Goal: Task Accomplishment & Management: Complete application form

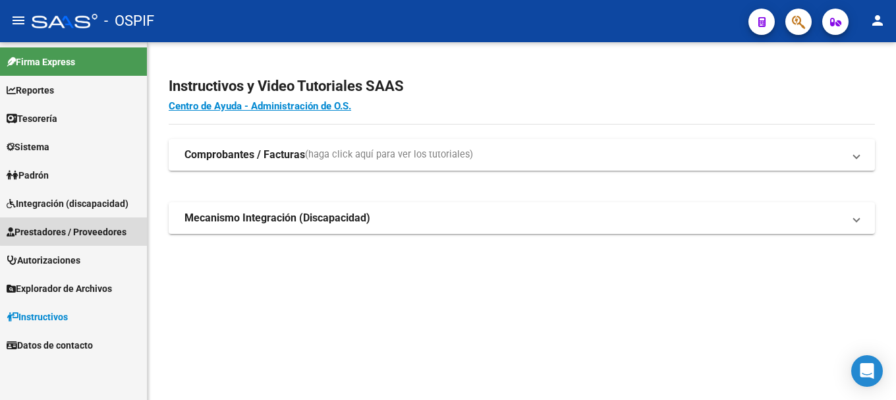
click at [92, 230] on span "Prestadores / Proveedores" at bounding box center [67, 232] width 120 height 14
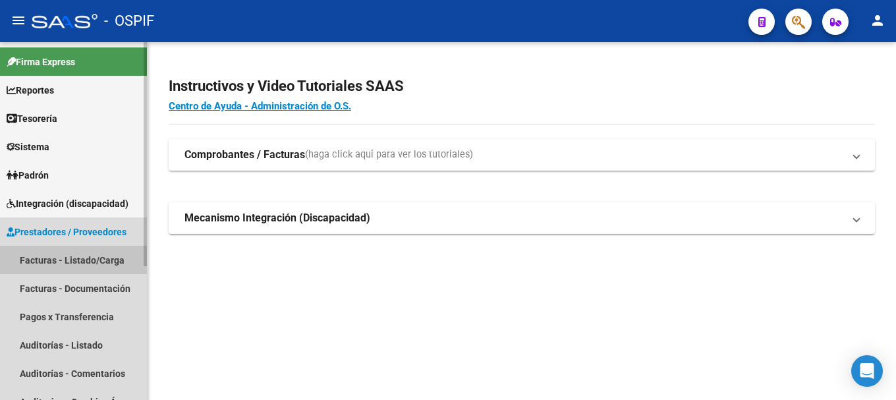
click at [80, 256] on link "Facturas - Listado/Carga" at bounding box center [73, 260] width 147 height 28
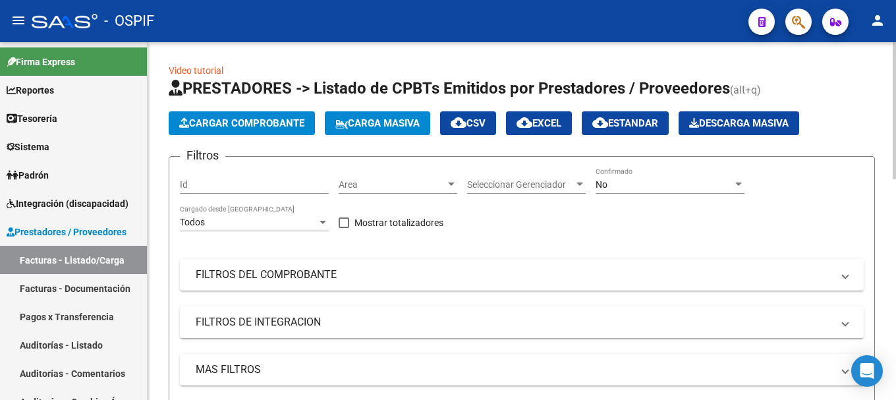
click at [295, 119] on span "Cargar Comprobante" at bounding box center [241, 123] width 125 height 12
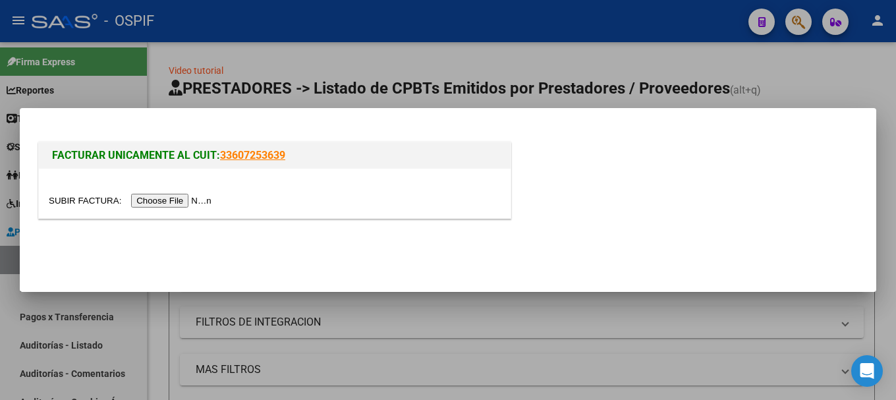
click at [185, 199] on input "file" at bounding box center [132, 201] width 167 height 14
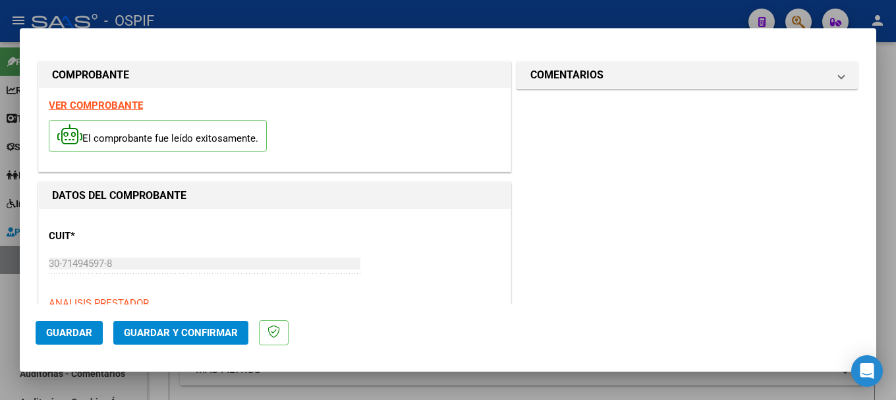
click at [102, 104] on strong "VER COMPROBANTE" at bounding box center [96, 105] width 94 height 12
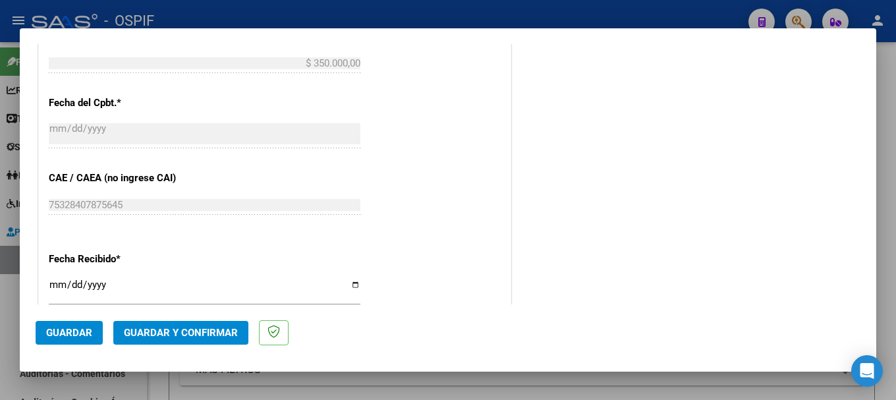
scroll to position [659, 0]
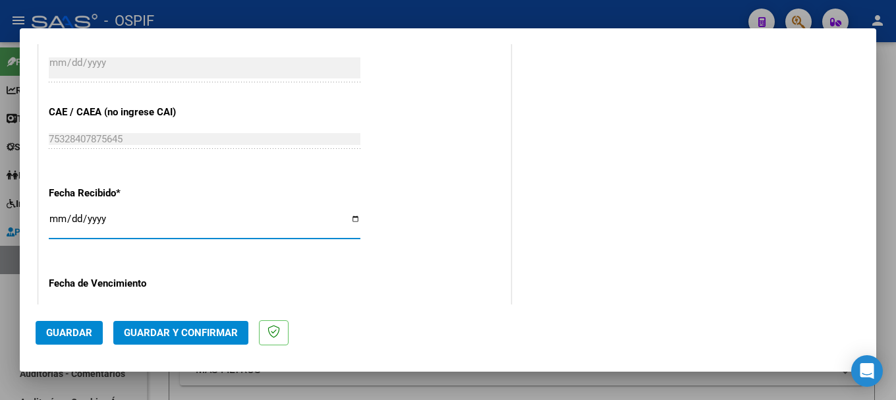
click at [353, 219] on input "2025-08-18" at bounding box center [205, 223] width 312 height 21
type input "[DATE]"
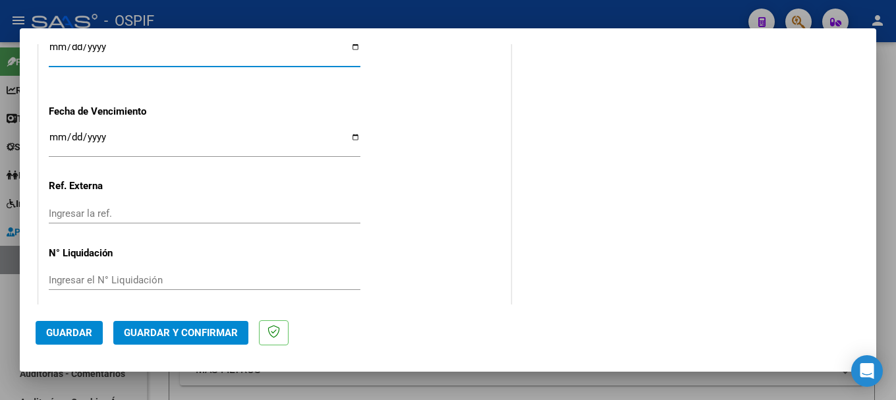
scroll to position [842, 0]
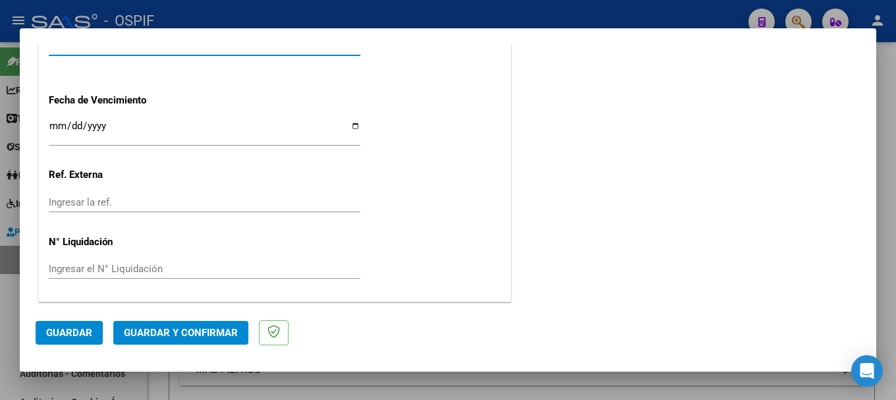
click at [69, 331] on span "Guardar" at bounding box center [69, 333] width 46 height 12
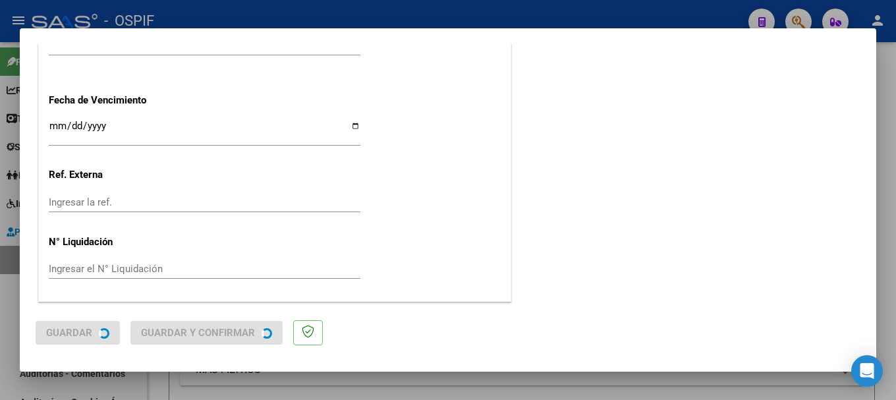
scroll to position [0, 0]
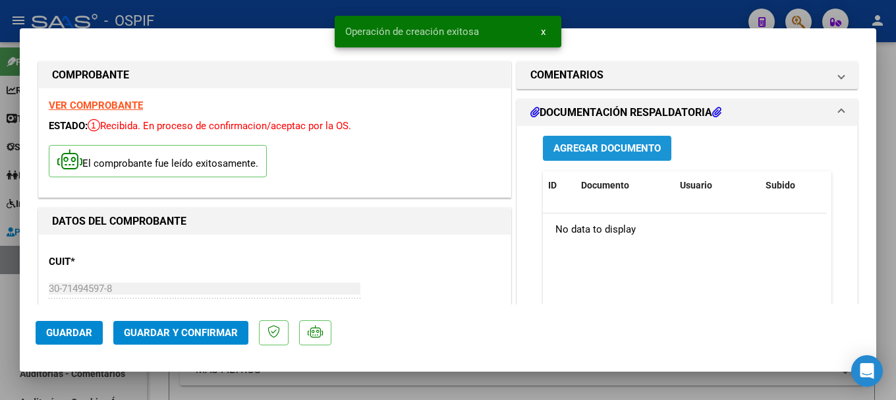
click at [614, 144] on span "Agregar Documento" at bounding box center [606, 149] width 107 height 12
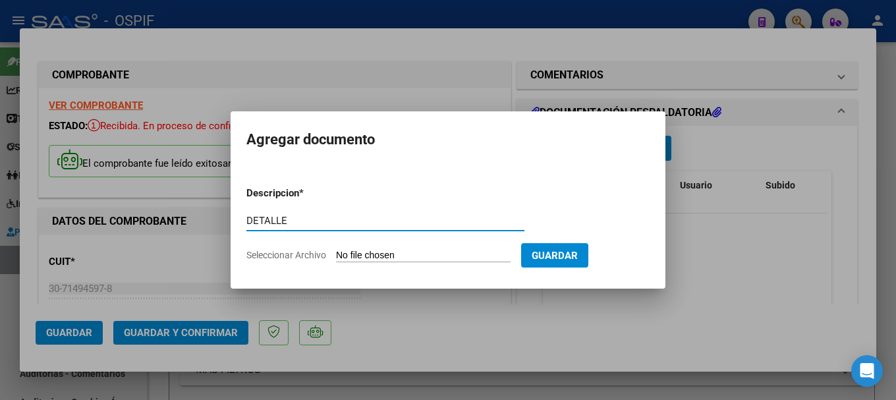
type input "DETALLE"
click at [412, 260] on input "Seleccionar Archivo" at bounding box center [423, 256] width 175 height 13
type input "C:\fakepath\ANEXO PRESTACIONES MEDICAS SAN JUAN BAUTISTA FACT 6735.pdf"
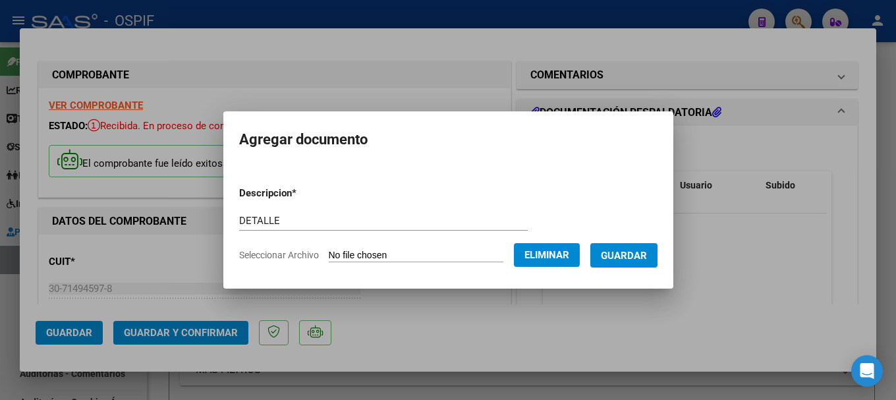
click at [627, 256] on span "Guardar" at bounding box center [624, 256] width 46 height 12
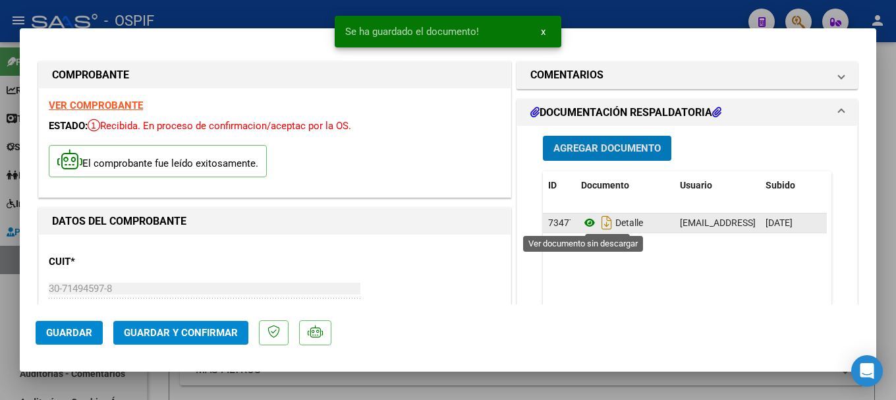
click at [583, 223] on icon at bounding box center [589, 223] width 17 height 16
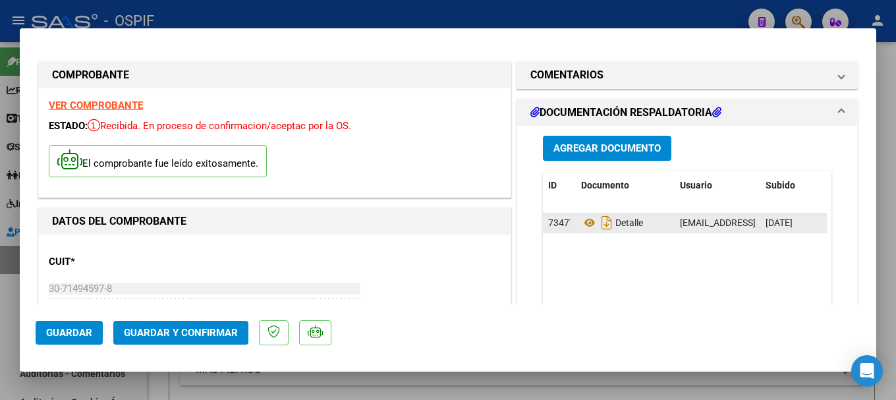
click at [778, 223] on span "[DATE]" at bounding box center [779, 222] width 27 height 11
click at [675, 223] on datatable-body-cell "[EMAIL_ADDRESS][DOMAIN_NAME] - [PERSON_NAME]" at bounding box center [718, 222] width 86 height 19
click at [604, 223] on icon "Descargar documento" at bounding box center [606, 222] width 17 height 21
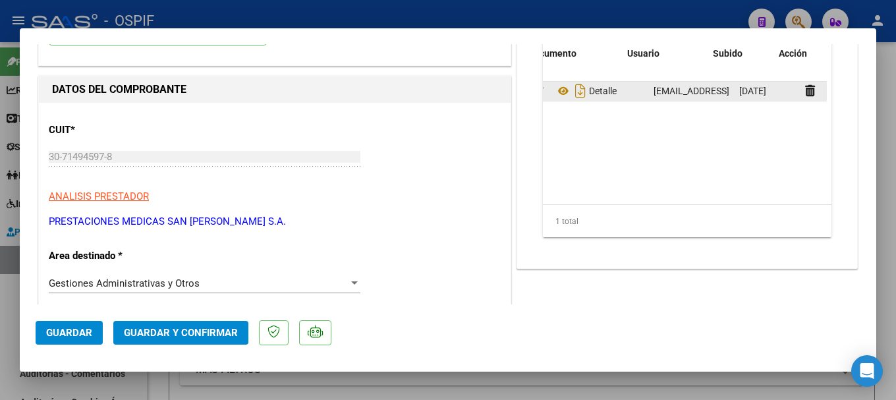
scroll to position [0, 53]
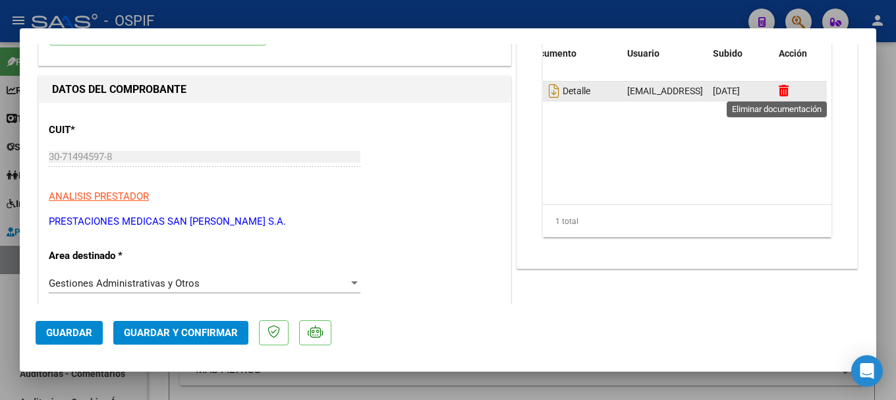
click at [779, 93] on icon at bounding box center [784, 90] width 10 height 13
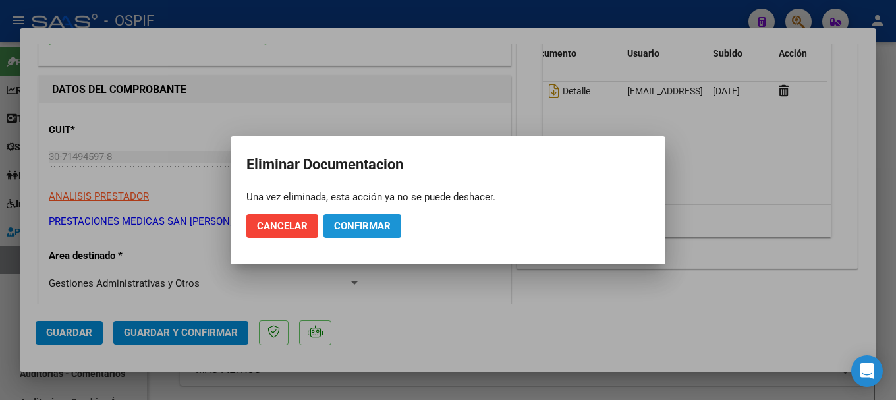
click at [351, 224] on span "Confirmar" at bounding box center [362, 226] width 57 height 12
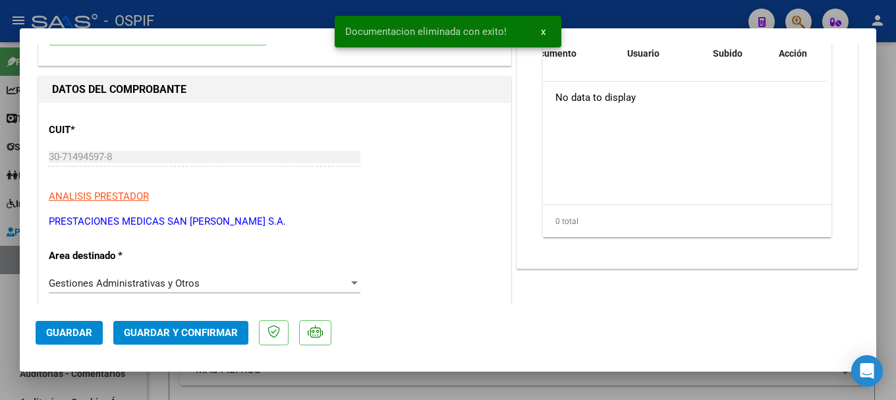
scroll to position [0, 0]
click at [639, 179] on datatable-body "No data to display" at bounding box center [685, 143] width 284 height 123
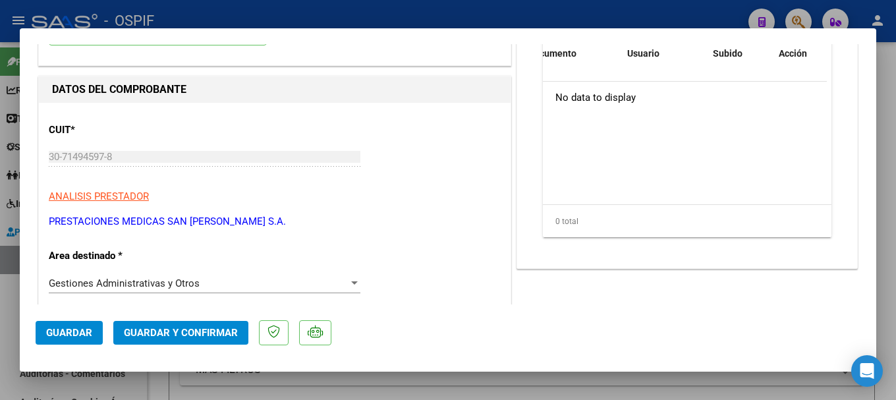
click at [51, 335] on span "Guardar" at bounding box center [69, 333] width 46 height 12
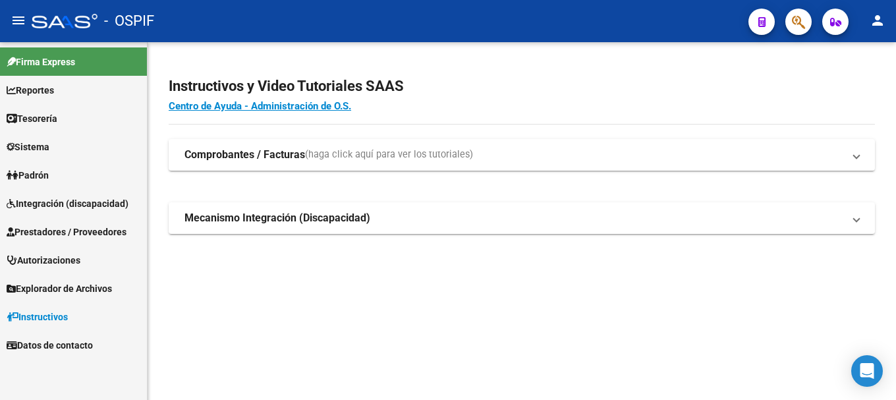
click at [75, 233] on span "Prestadores / Proveedores" at bounding box center [67, 232] width 120 height 14
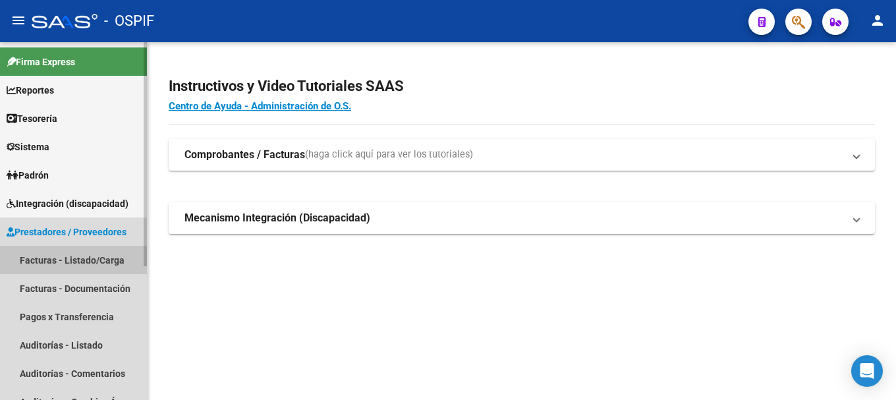
click at [63, 263] on link "Facturas - Listado/Carga" at bounding box center [73, 260] width 147 height 28
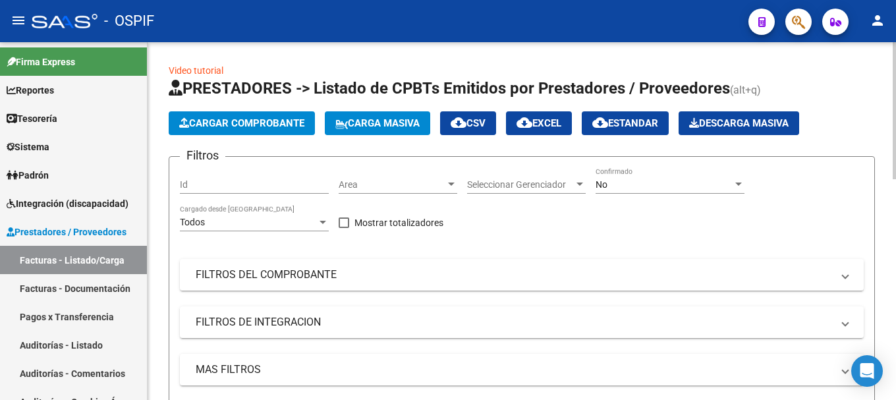
click at [285, 115] on button "Cargar Comprobante" at bounding box center [242, 123] width 146 height 24
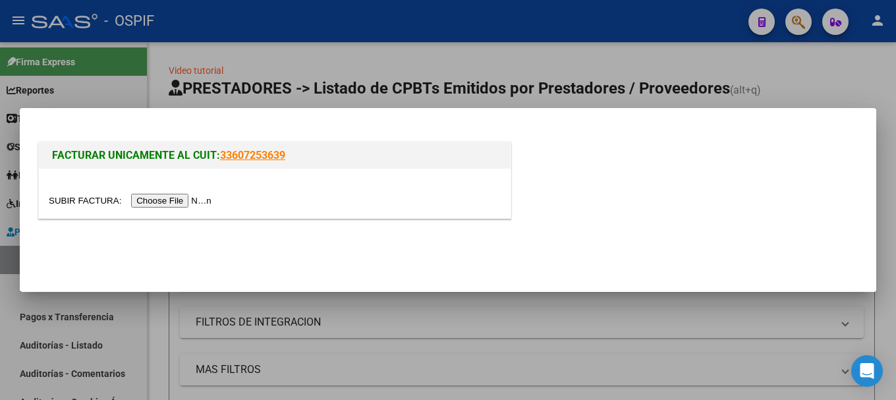
click at [198, 199] on input "file" at bounding box center [132, 201] width 167 height 14
click at [793, 58] on div at bounding box center [448, 200] width 896 height 400
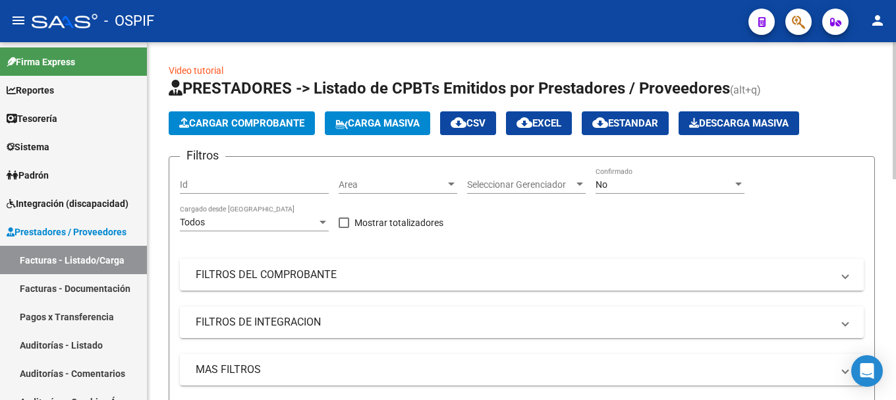
click at [833, 273] on span "FILTROS DEL COMPROBANTE" at bounding box center [519, 275] width 647 height 14
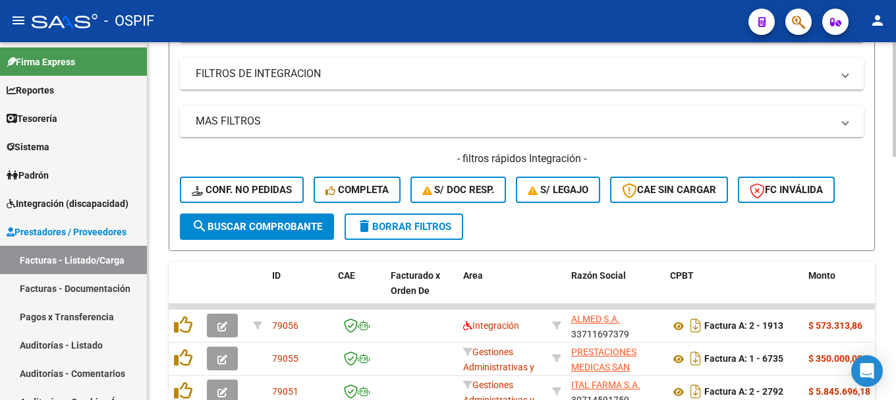
scroll to position [461, 0]
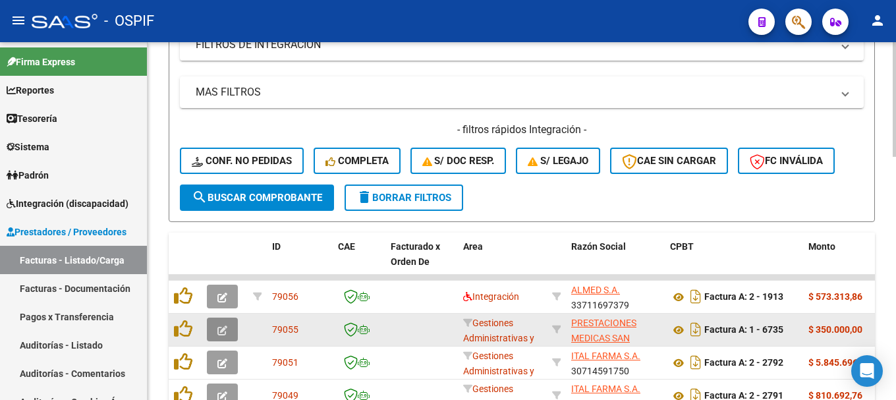
click at [221, 329] on icon "button" at bounding box center [222, 330] width 10 height 10
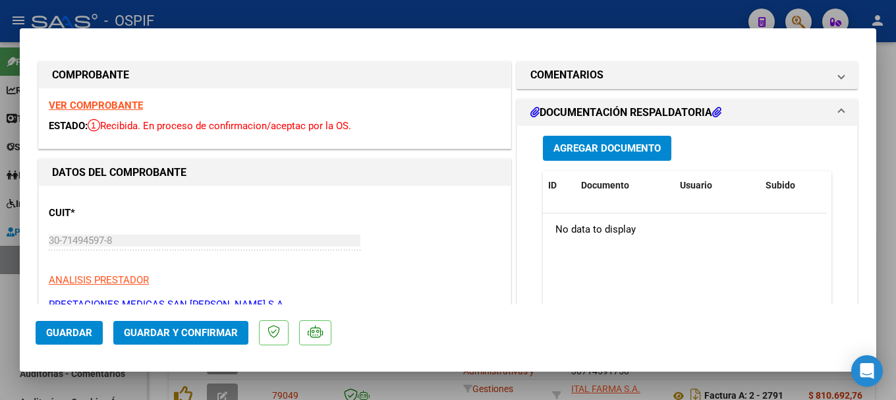
click at [617, 149] on span "Agregar Documento" at bounding box center [606, 149] width 107 height 12
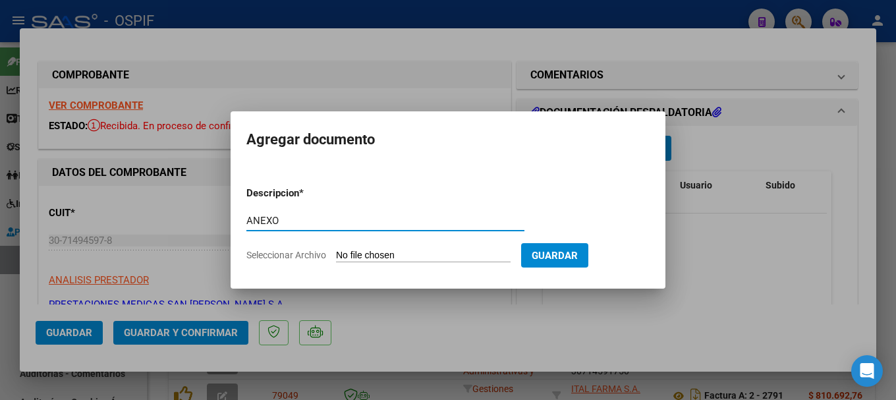
type input "ANEXO"
click at [432, 251] on input "Seleccionar Archivo" at bounding box center [423, 256] width 175 height 13
type input "C:\fakepath\ANEXO FACTURA 6735.pdf"
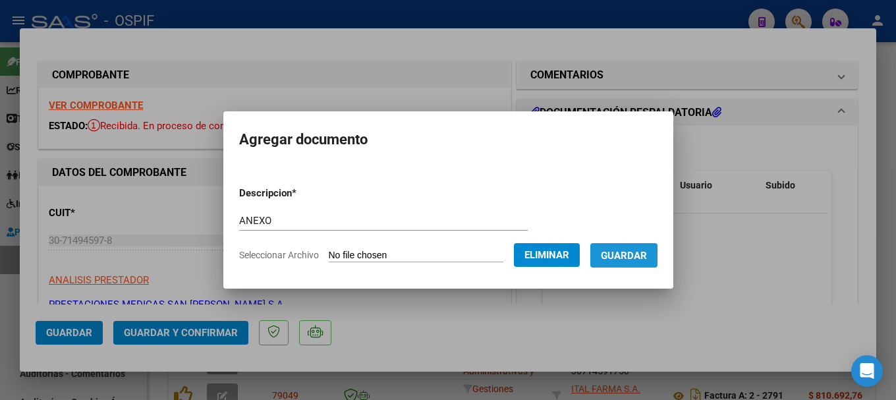
click at [625, 258] on span "Guardar" at bounding box center [624, 256] width 46 height 12
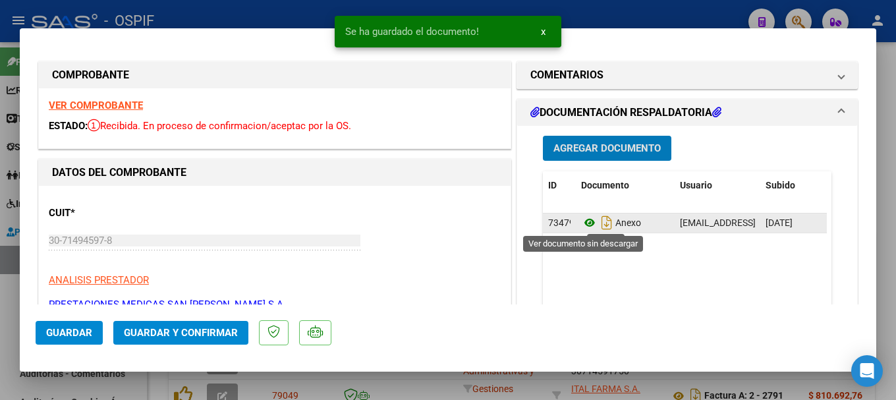
click at [584, 223] on icon at bounding box center [589, 223] width 17 height 16
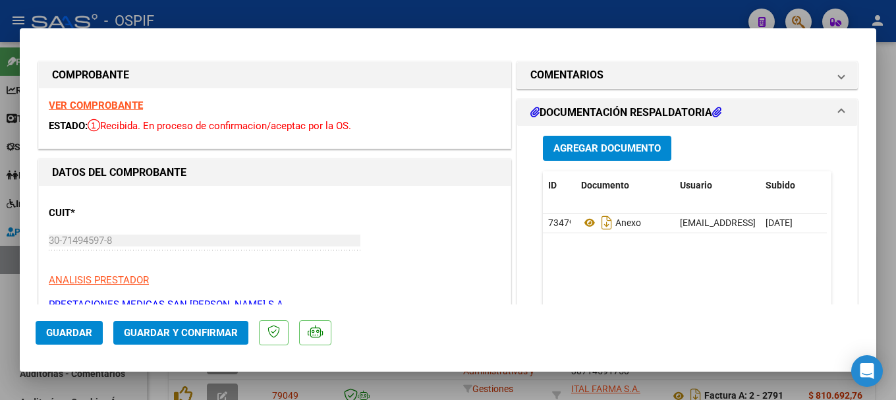
click at [142, 331] on span "Guardar y Confirmar" at bounding box center [181, 333] width 114 height 12
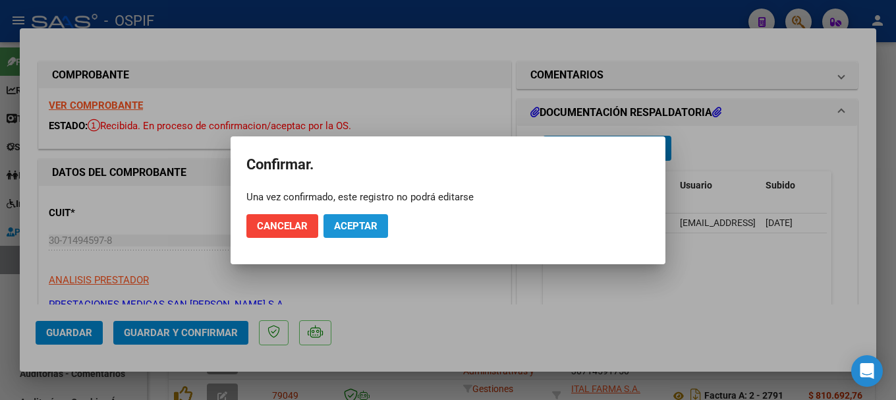
click at [339, 222] on span "Aceptar" at bounding box center [355, 226] width 43 height 12
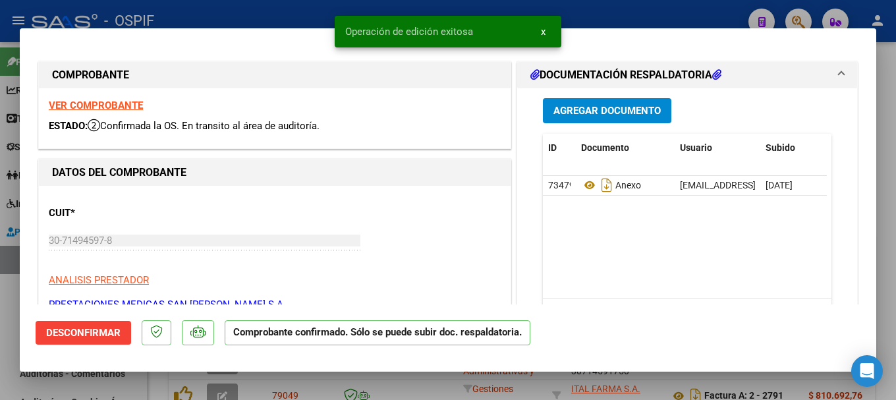
click at [219, 4] on div at bounding box center [448, 200] width 896 height 400
type input "$ 0,00"
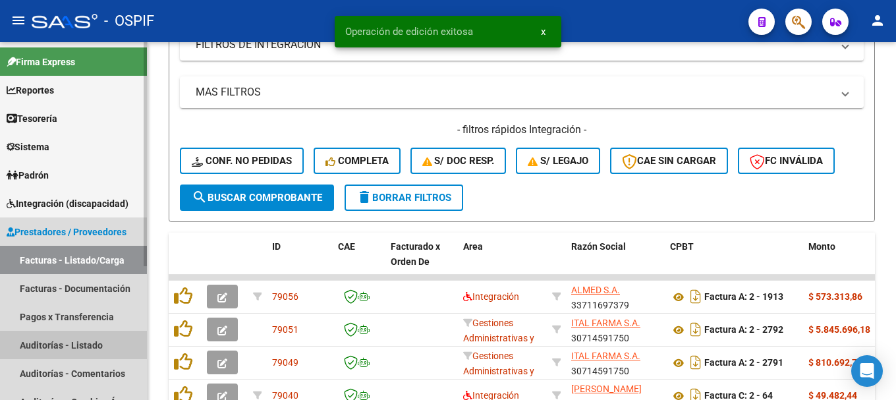
click at [62, 345] on link "Auditorías - Listado" at bounding box center [73, 345] width 147 height 28
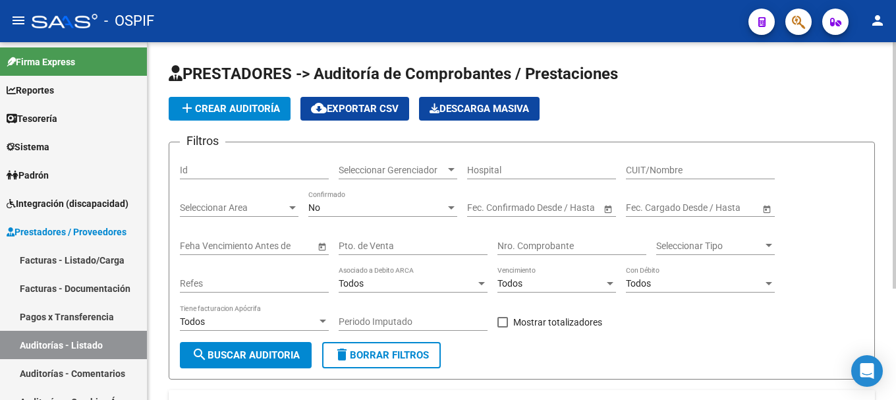
click at [264, 107] on span "add Crear Auditoría" at bounding box center [229, 109] width 101 height 12
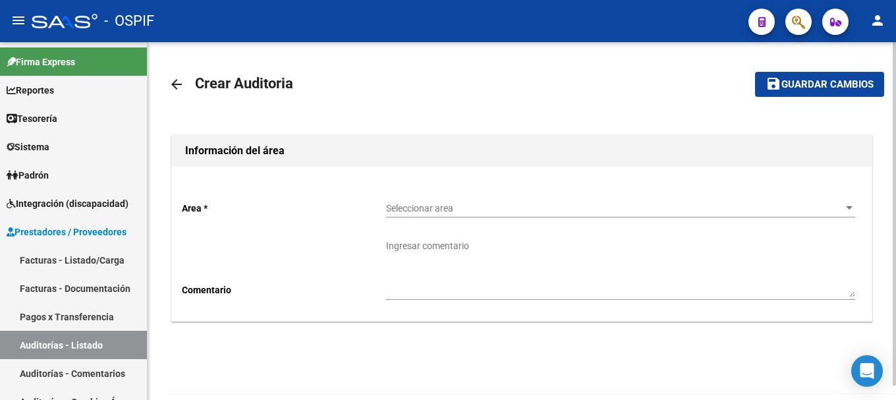
click at [847, 207] on div at bounding box center [849, 207] width 7 height 3
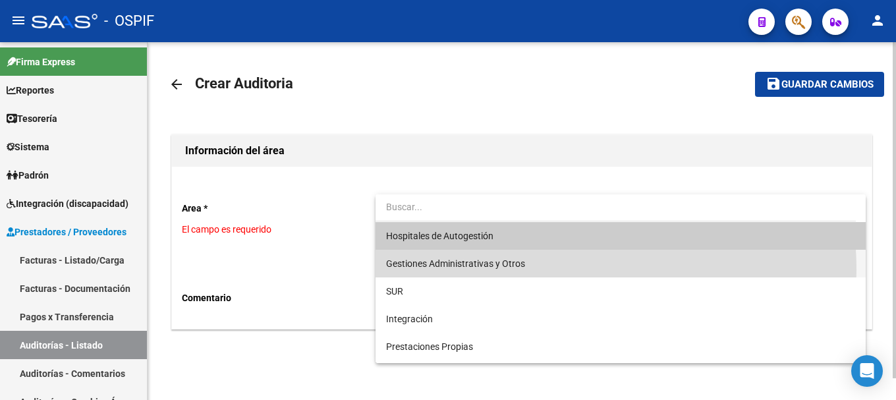
drag, startPoint x: 507, startPoint y: 270, endPoint x: 515, endPoint y: 273, distance: 8.6
click at [507, 269] on span "Gestiones Administrativas y Otros" at bounding box center [620, 264] width 469 height 28
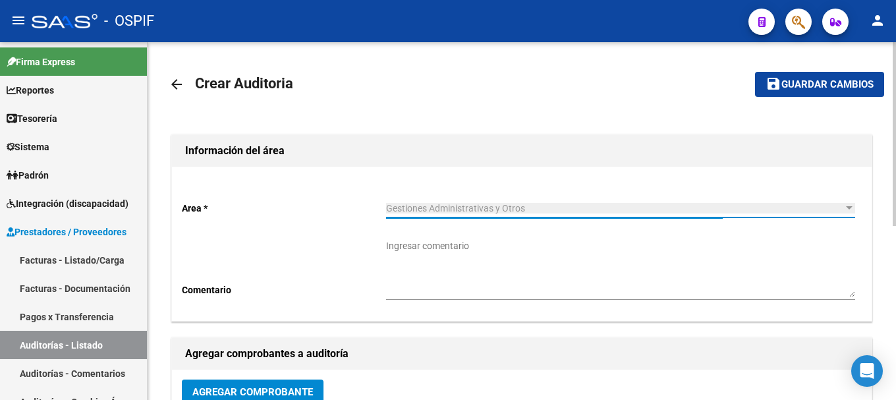
click at [534, 279] on textarea "Ingresar comentario" at bounding box center [620, 268] width 469 height 58
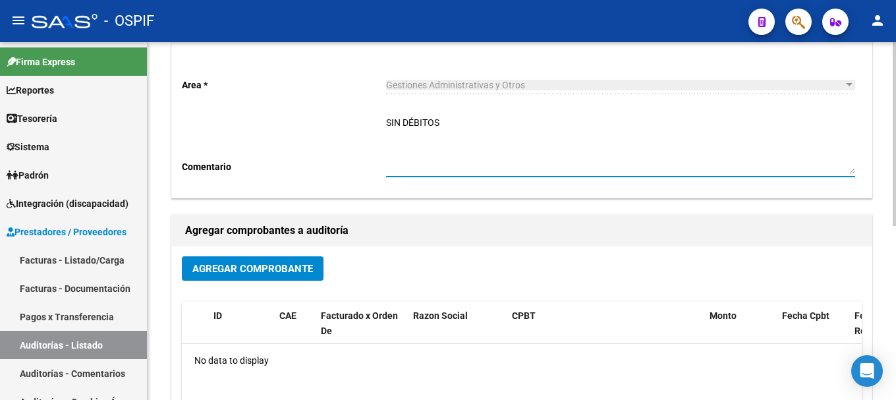
scroll to position [132, 0]
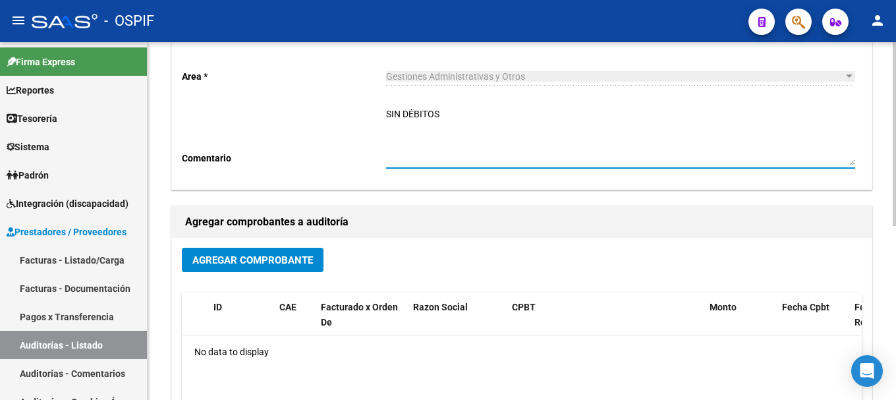
type textarea "SIN DÉBITOS"
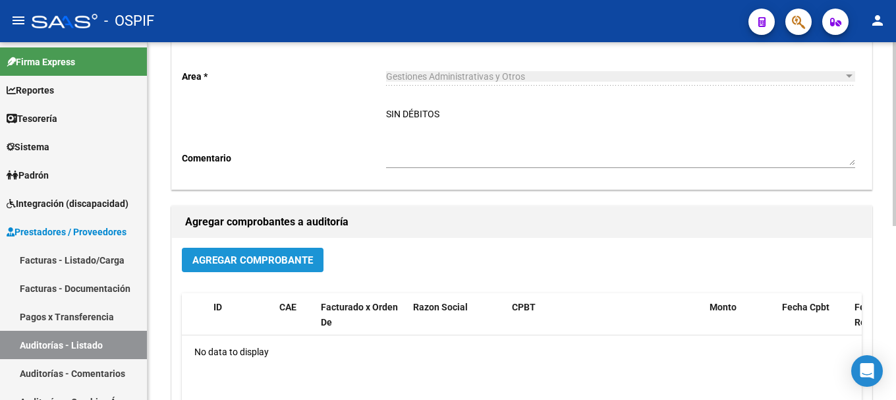
click at [207, 254] on span "Agregar Comprobante" at bounding box center [252, 260] width 121 height 12
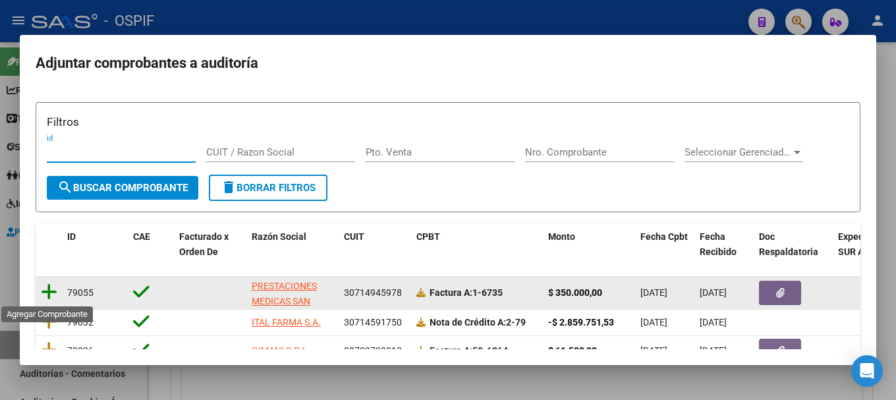
click at [49, 291] on icon at bounding box center [49, 292] width 16 height 18
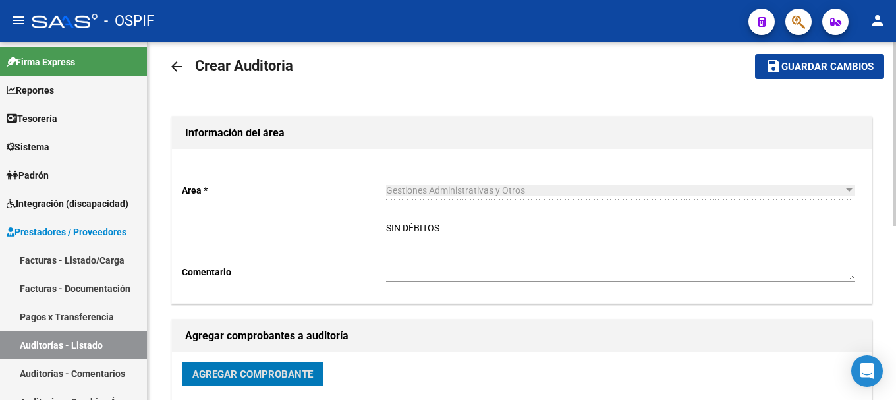
scroll to position [0, 0]
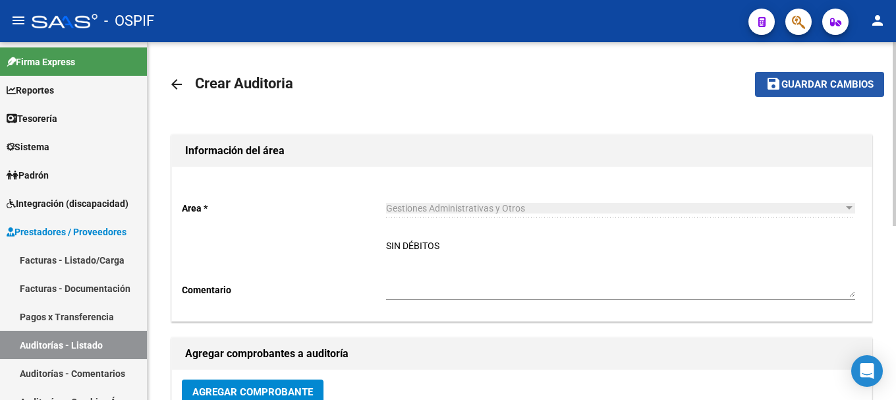
click at [818, 80] on span "Guardar cambios" at bounding box center [827, 85] width 92 height 12
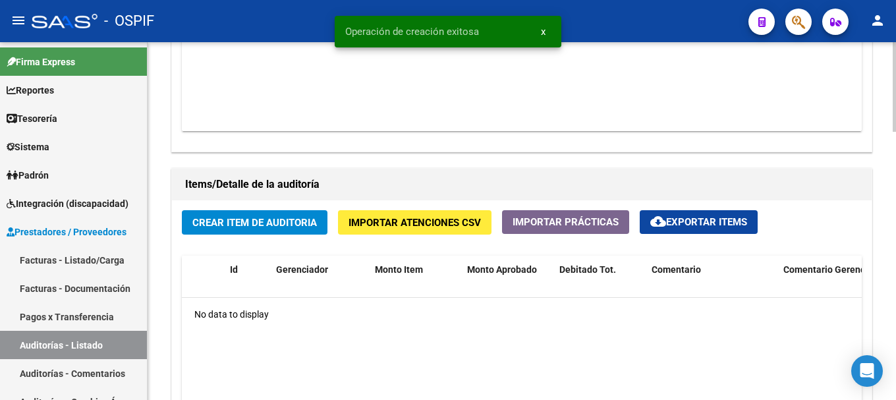
scroll to position [857, 0]
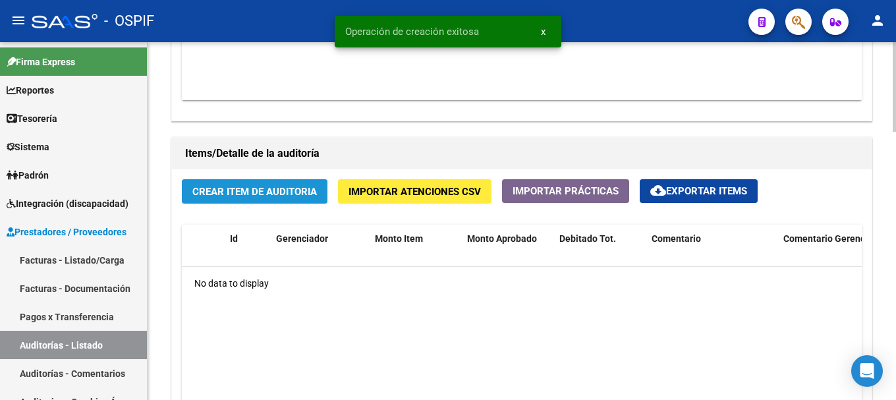
click at [289, 189] on span "Crear Item de Auditoria" at bounding box center [254, 192] width 125 height 12
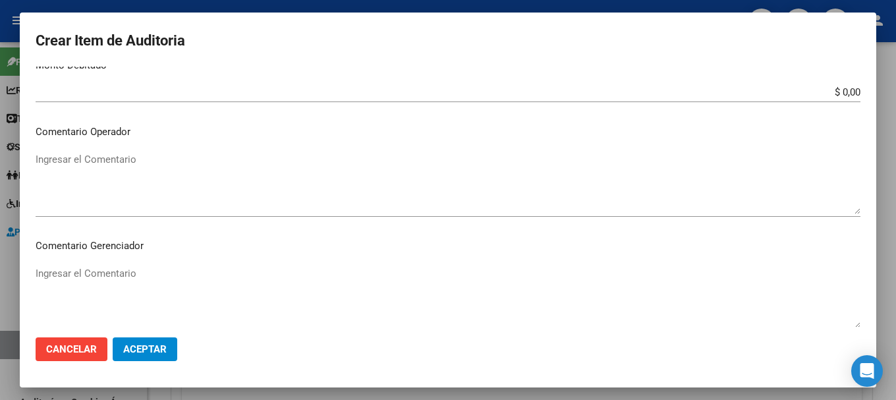
scroll to position [527, 0]
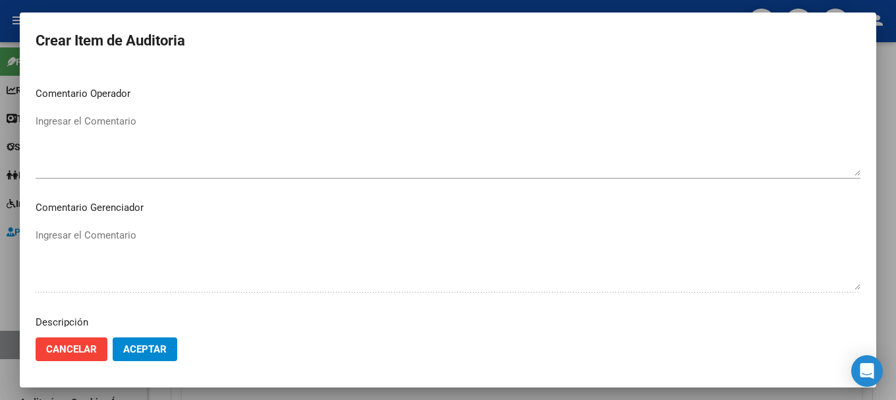
click at [137, 354] on span "Aceptar" at bounding box center [144, 349] width 43 height 12
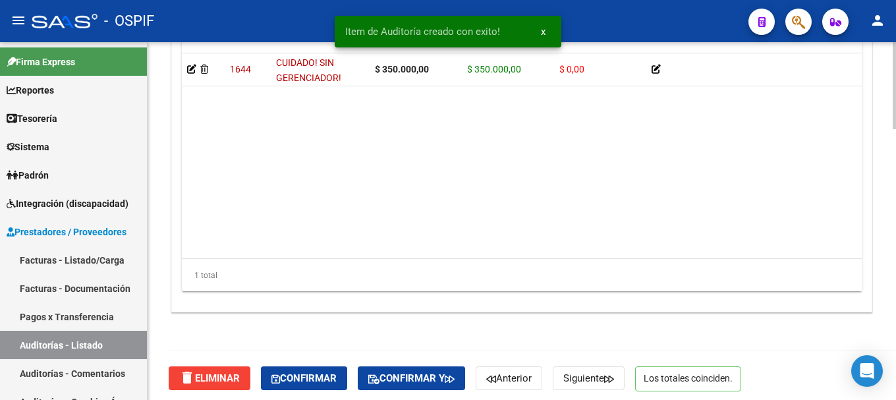
scroll to position [1112, 0]
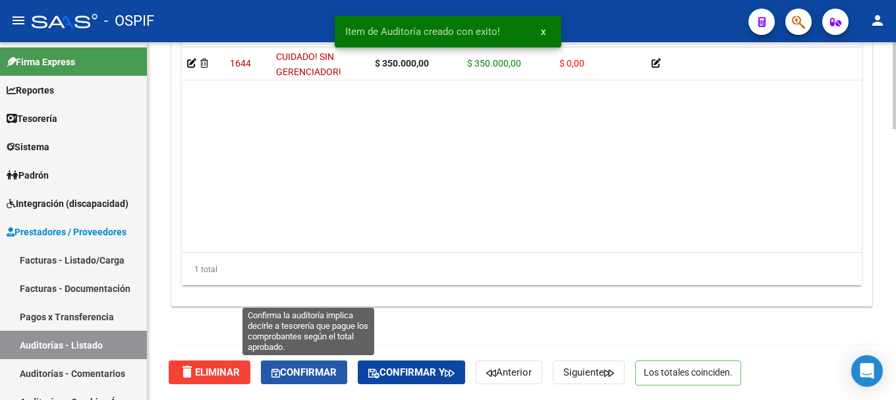
click at [320, 364] on button "Confirmar" at bounding box center [304, 372] width 86 height 24
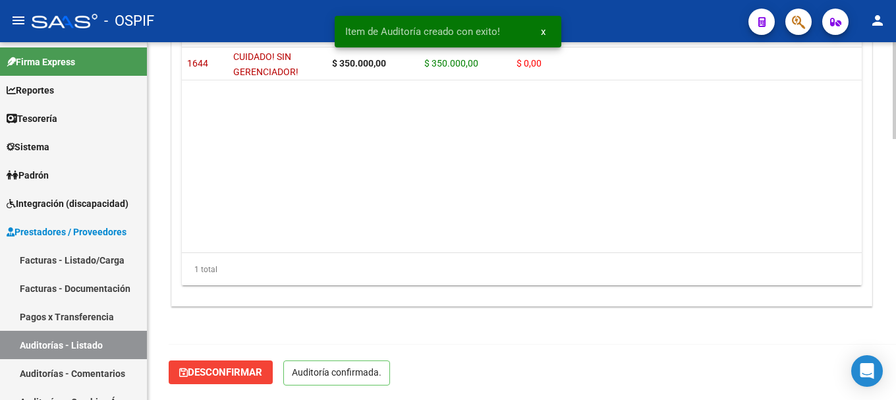
scroll to position [963, 0]
type input "202508"
